Goal: Transaction & Acquisition: Purchase product/service

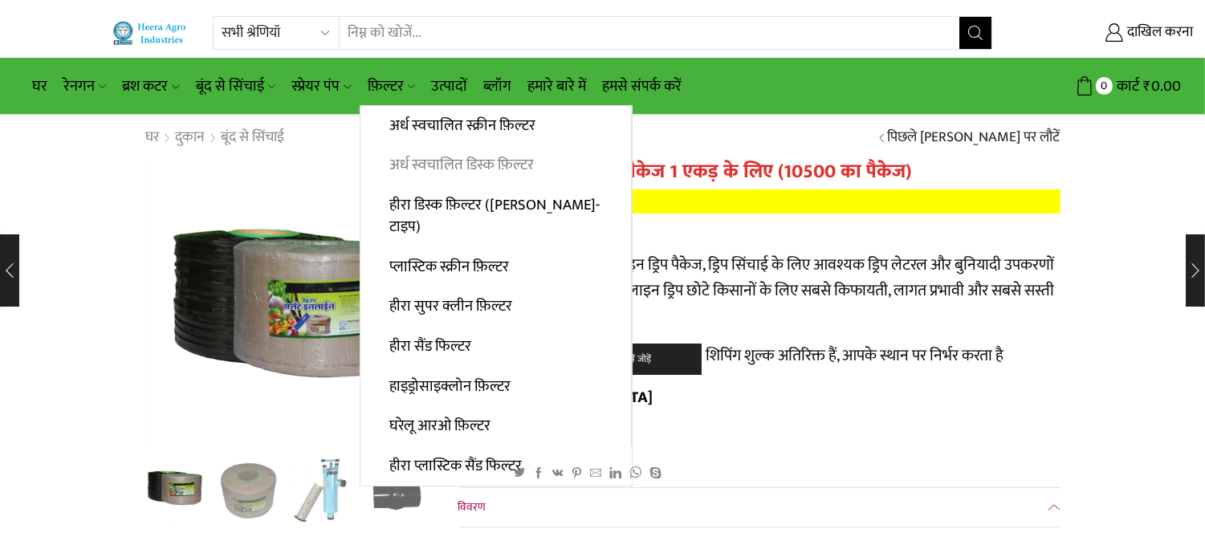
click at [524, 152] on font "अर्ध स्वचालित डिस्क फ़िल्टर" at bounding box center [461, 164] width 144 height 25
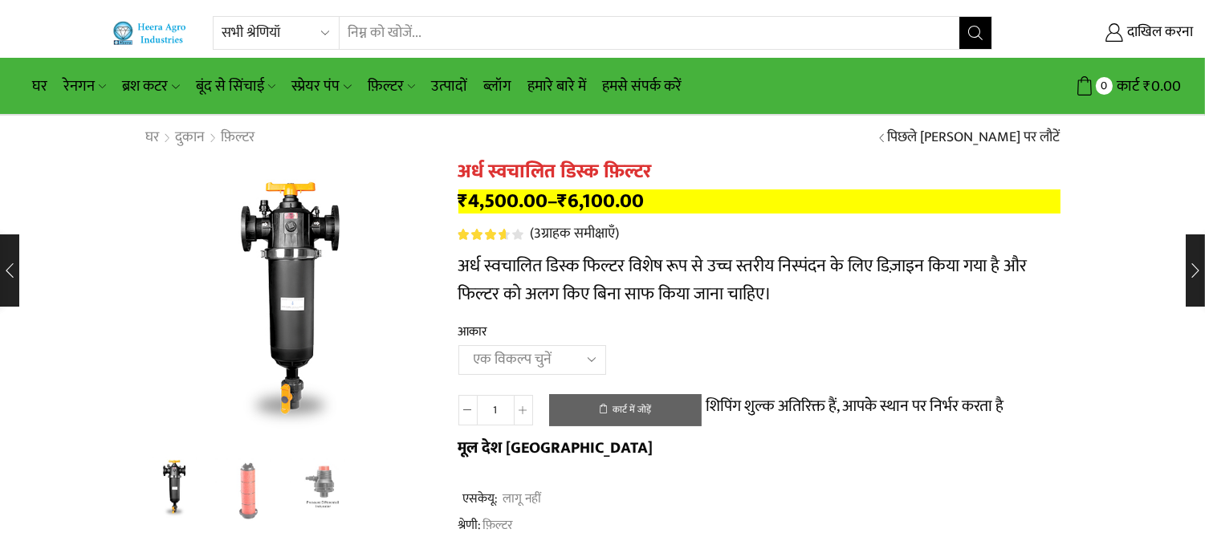
click at [589, 364] on select "एक विकल्प चुनें 2" डिस्क फ़िल्टर 2.5" डिस्क फ़िल्टर 3" डिस्क फ़िल्टर" at bounding box center [532, 360] width 148 height 30
click at [458, 346] on select "एक विकल्प चुनें 2" डिस्क फ़िल्टर 2.5" डिस्क फ़िल्टर 3" डिस्क फ़िल्टर" at bounding box center [532, 360] width 148 height 30
select select "2.5" Disc Filter"
